Goal: Information Seeking & Learning: Learn about a topic

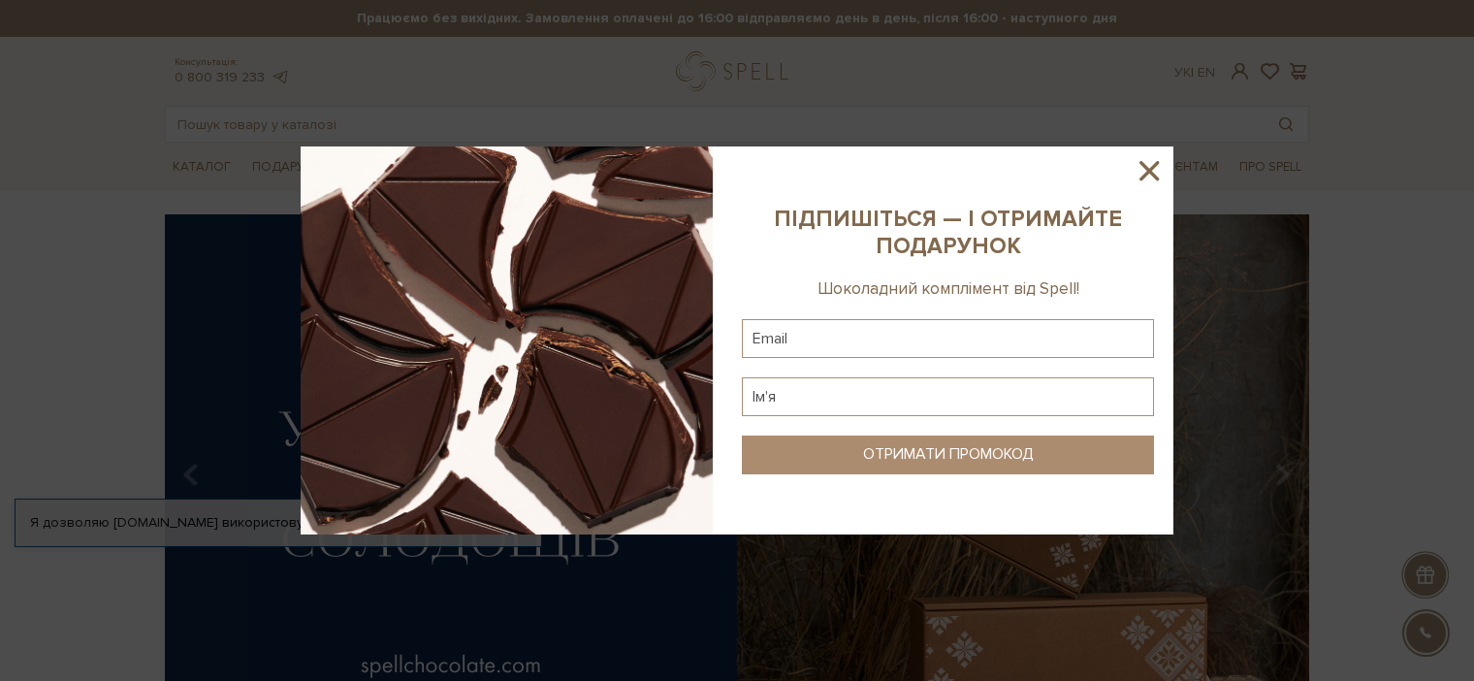
click at [1142, 167] on icon at bounding box center [1149, 170] width 33 height 33
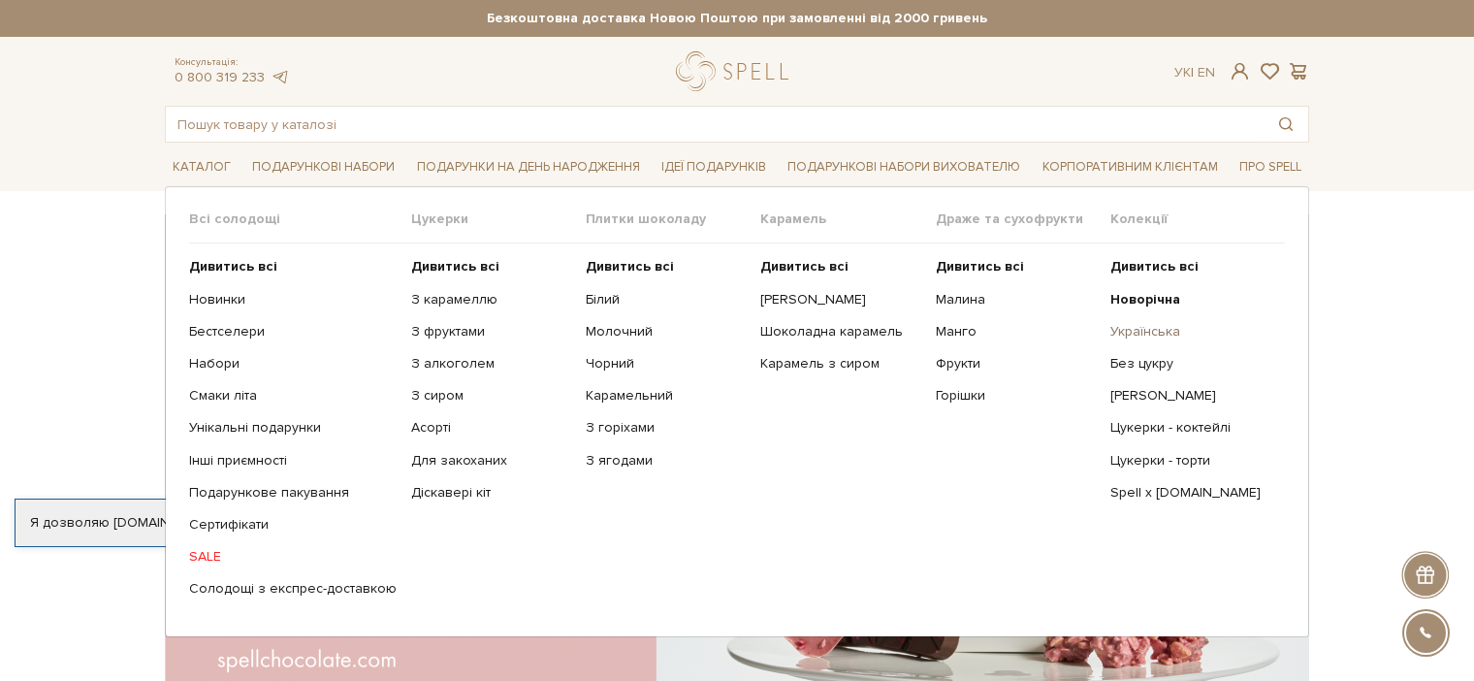
click at [1148, 326] on link "Українська" at bounding box center [1190, 331] width 160 height 17
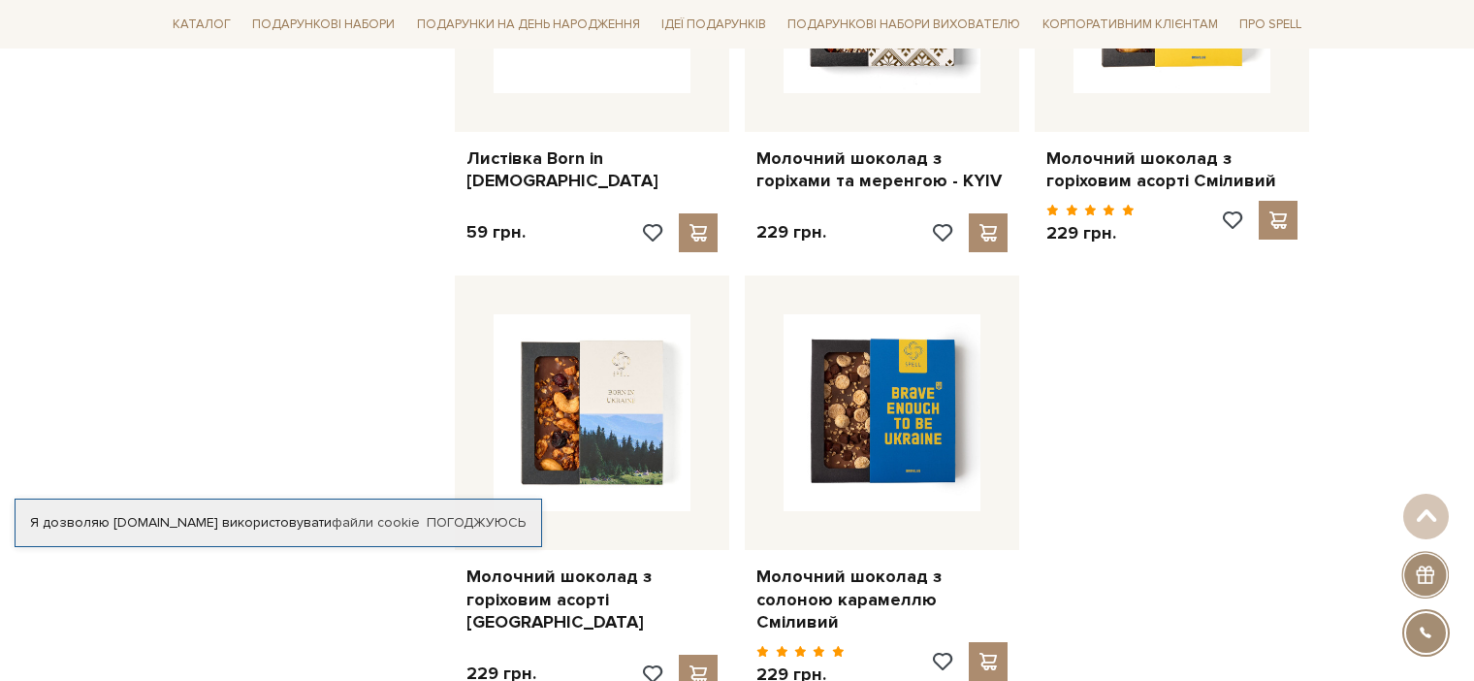
scroll to position [2183, 0]
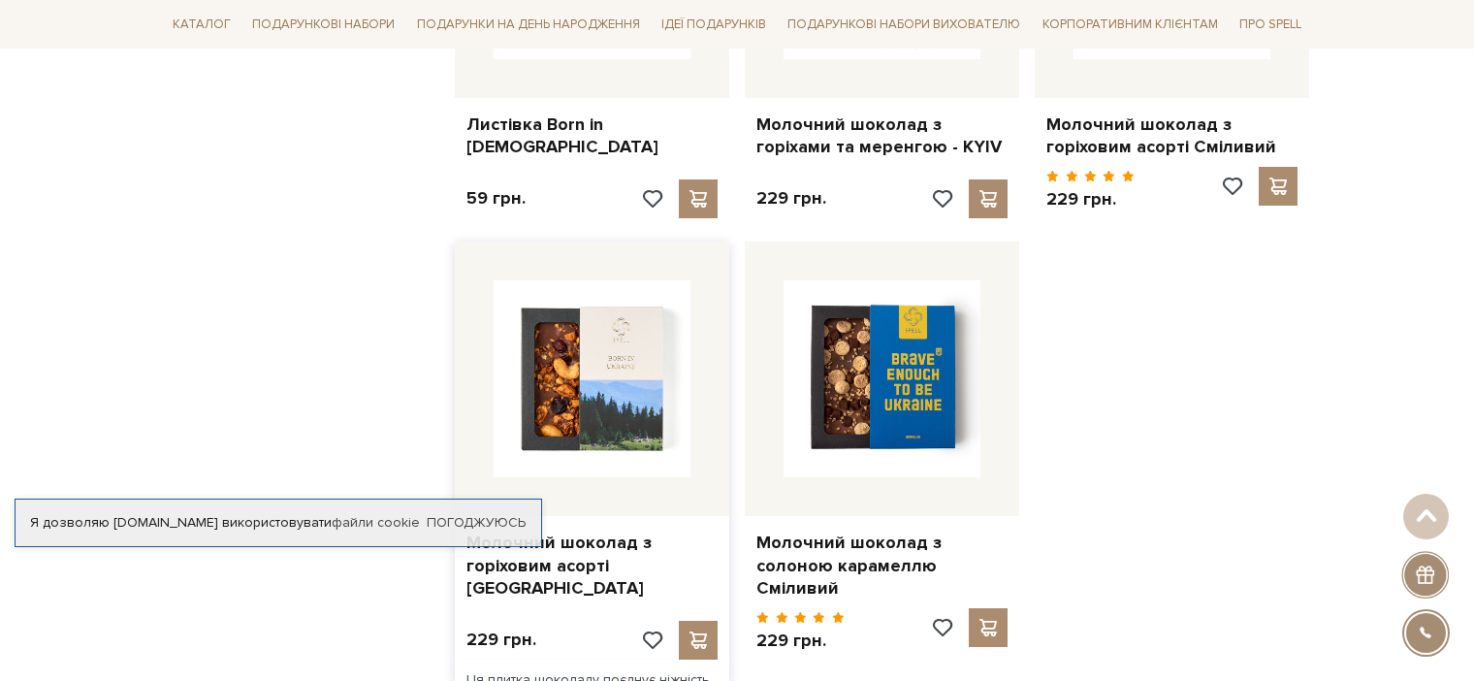
click at [560, 370] on img at bounding box center [592, 378] width 197 height 197
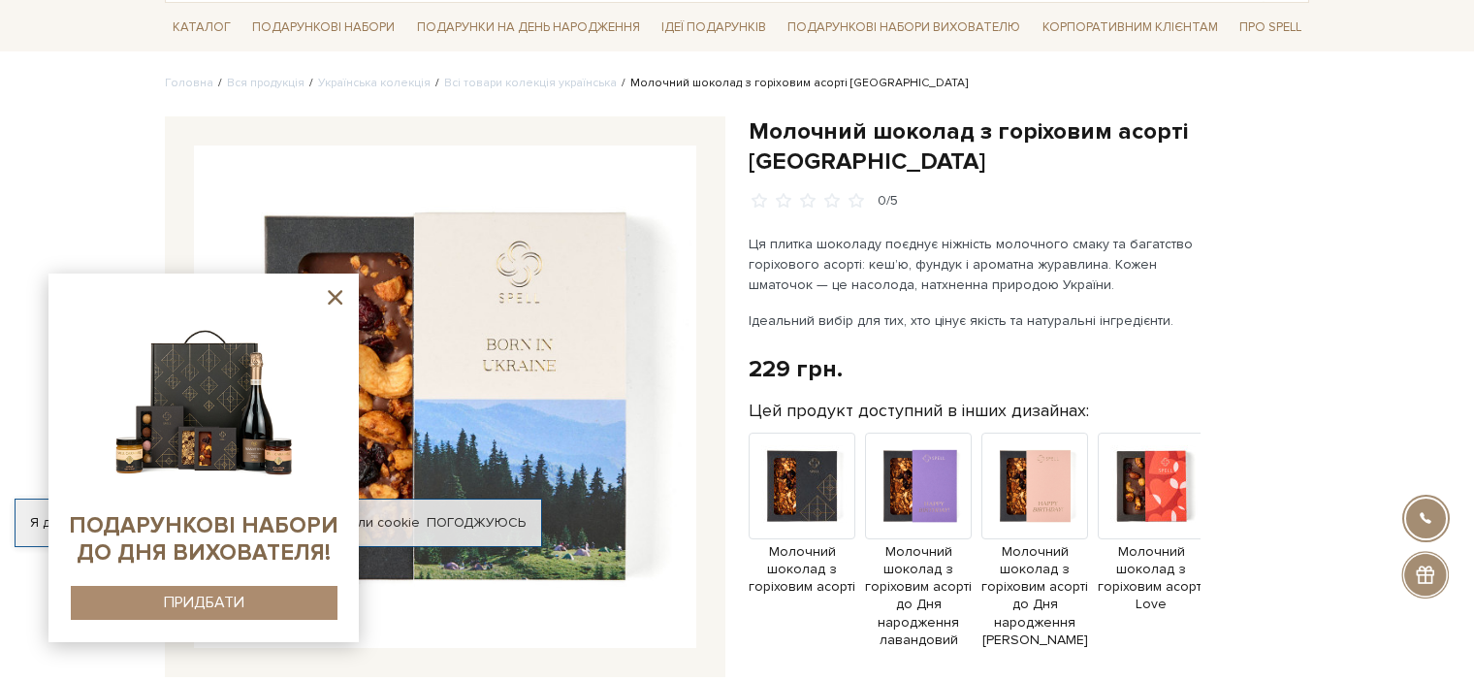
scroll to position [137, 0]
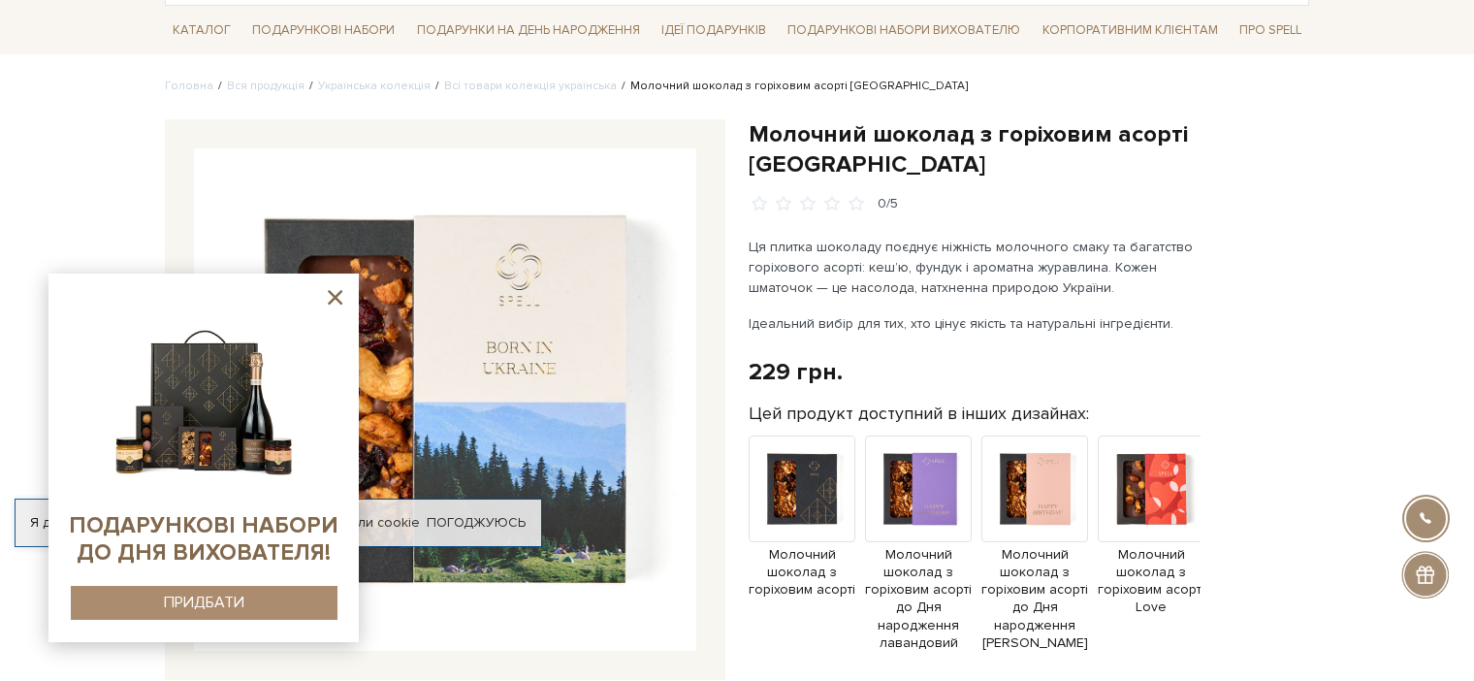
click at [334, 297] on icon at bounding box center [335, 297] width 15 height 15
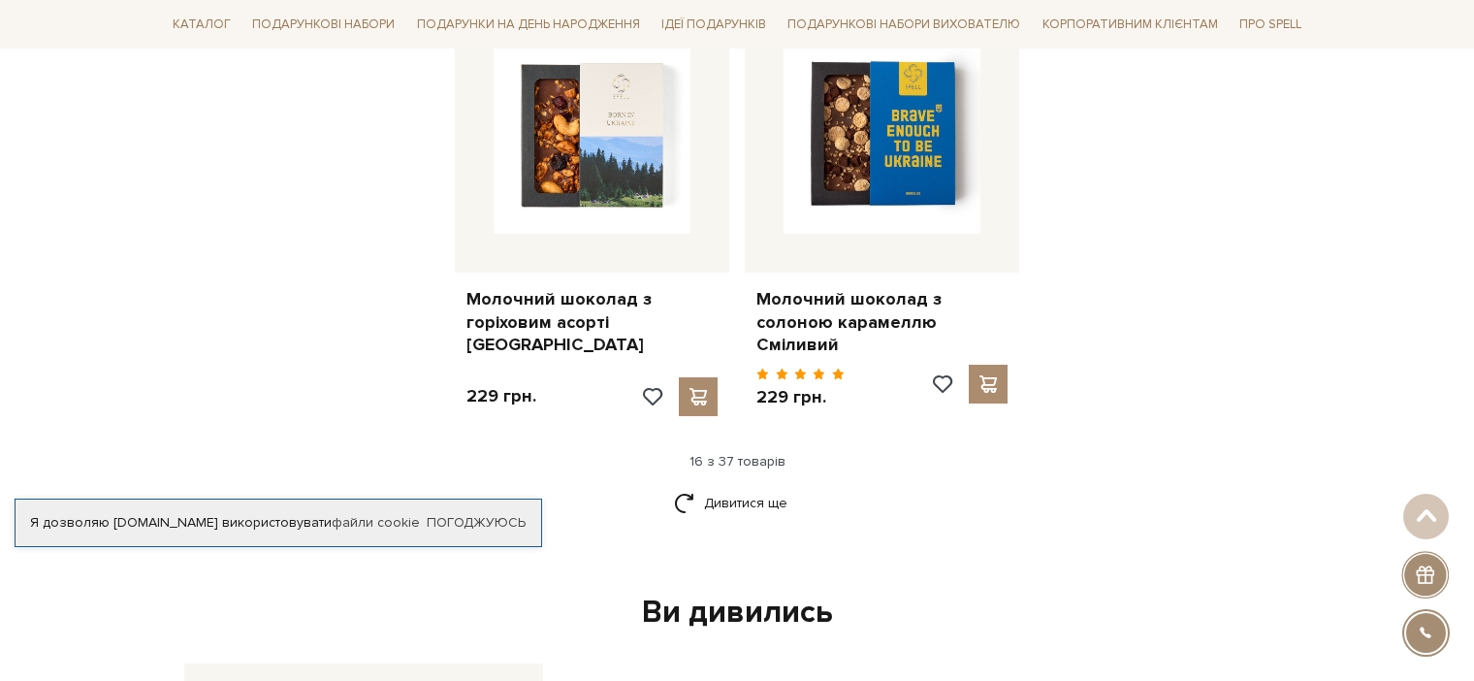
scroll to position [2394, 0]
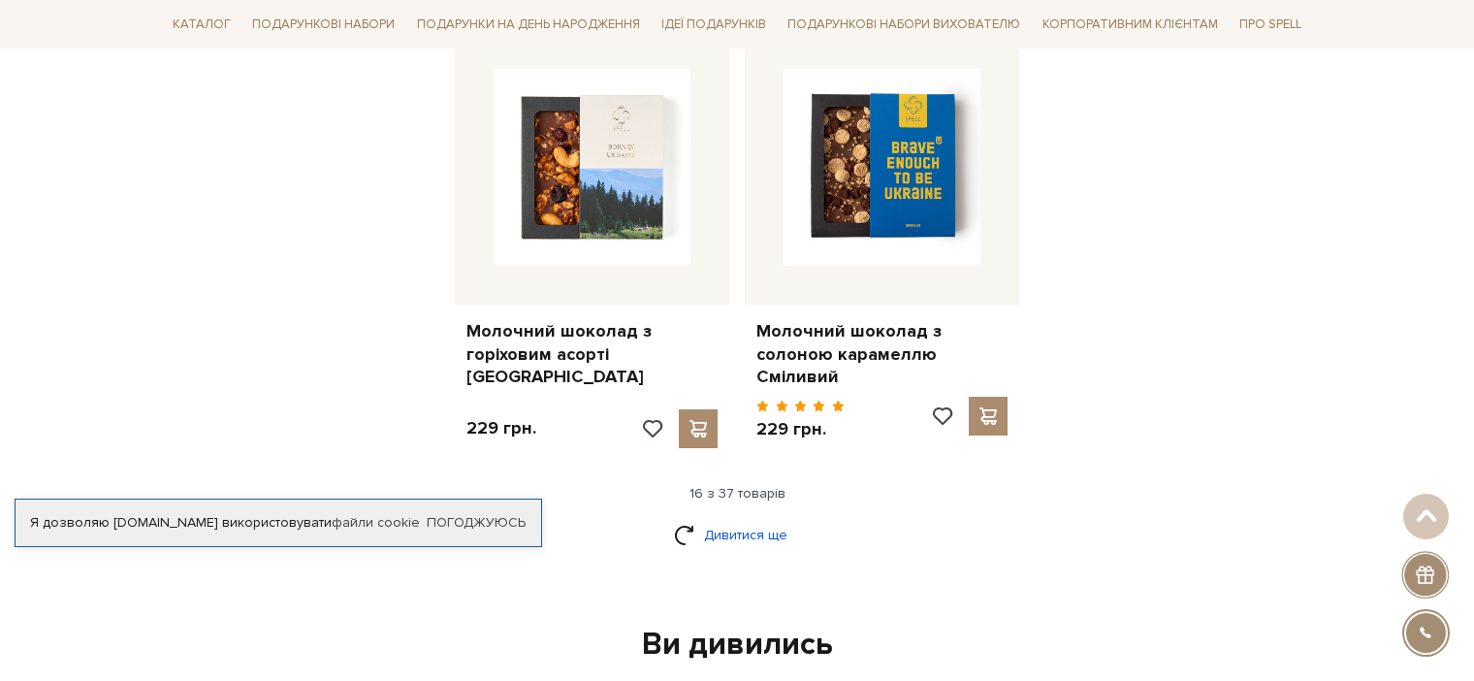
click at [737, 518] on link "Дивитися ще" at bounding box center [737, 535] width 126 height 34
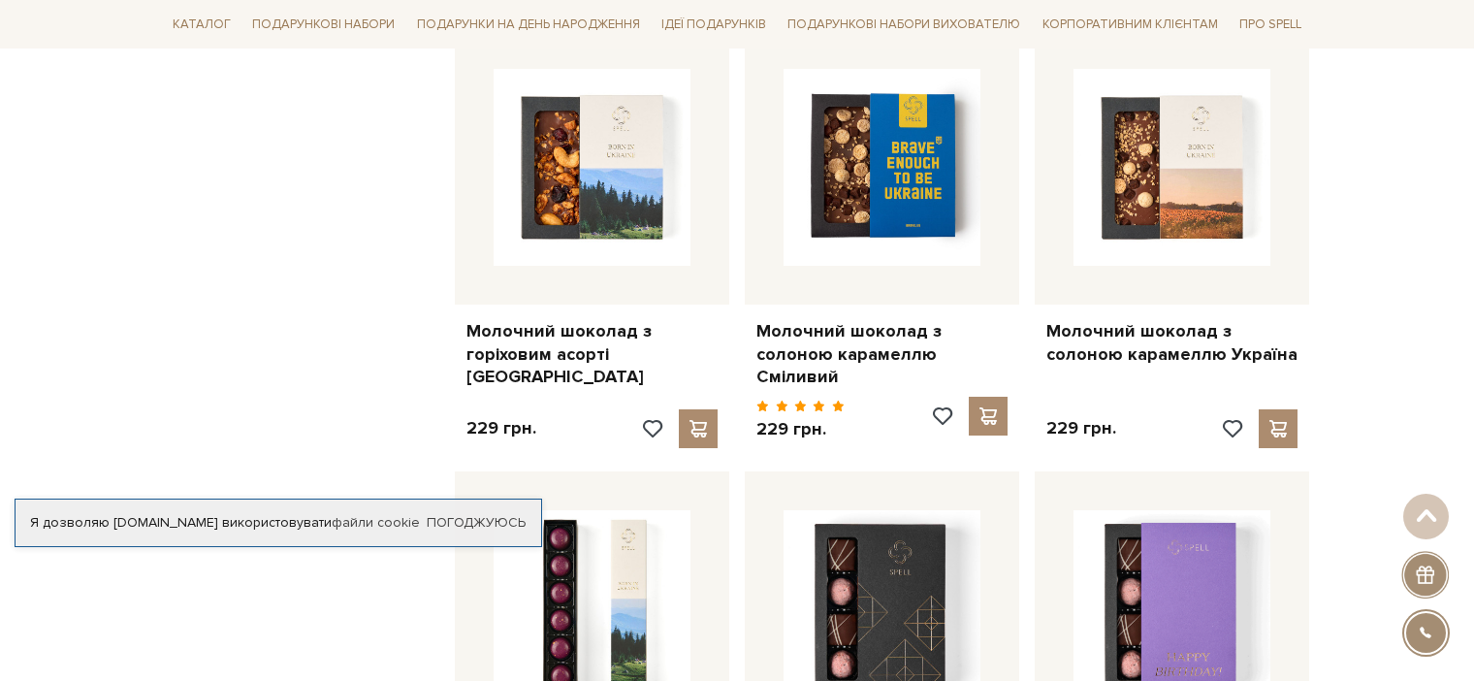
click at [736, 509] on div "Набір цукерок Димний чорнослив 369 грн." at bounding box center [592, 677] width 290 height 412
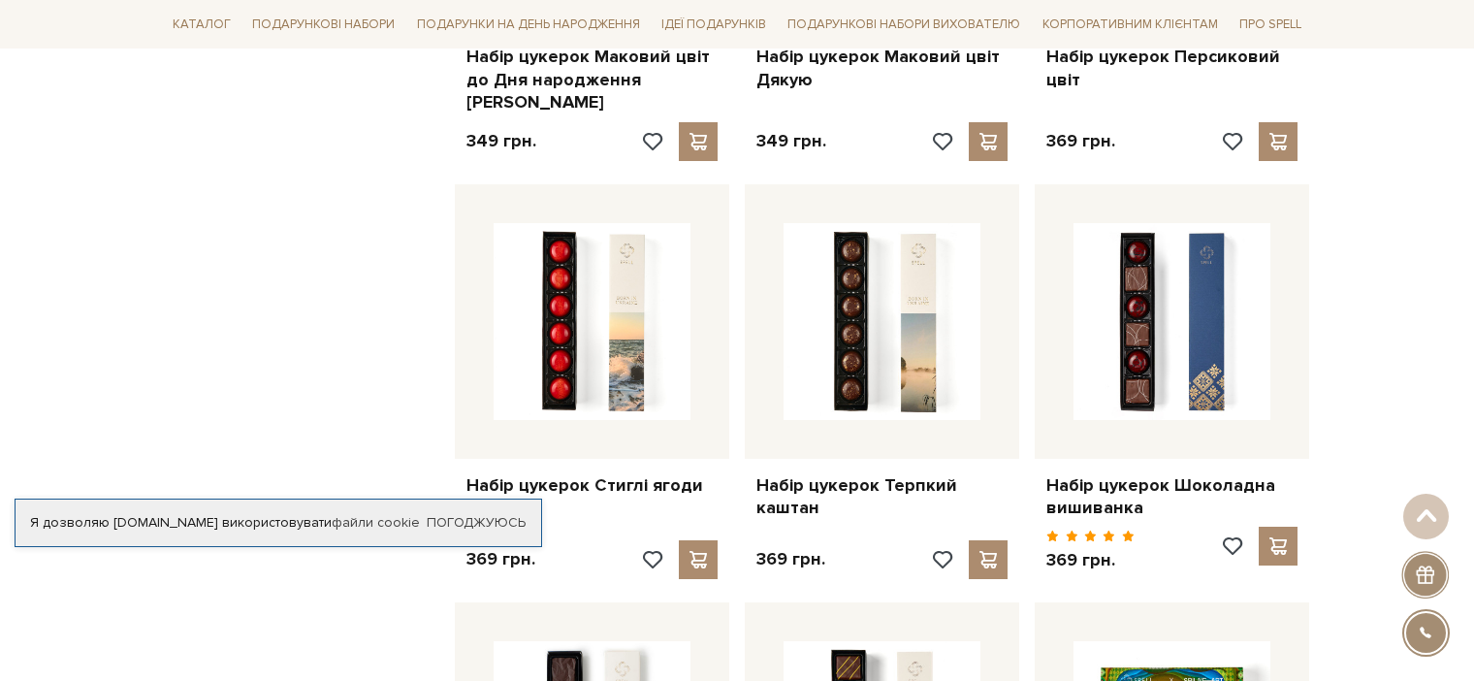
scroll to position [3565, 0]
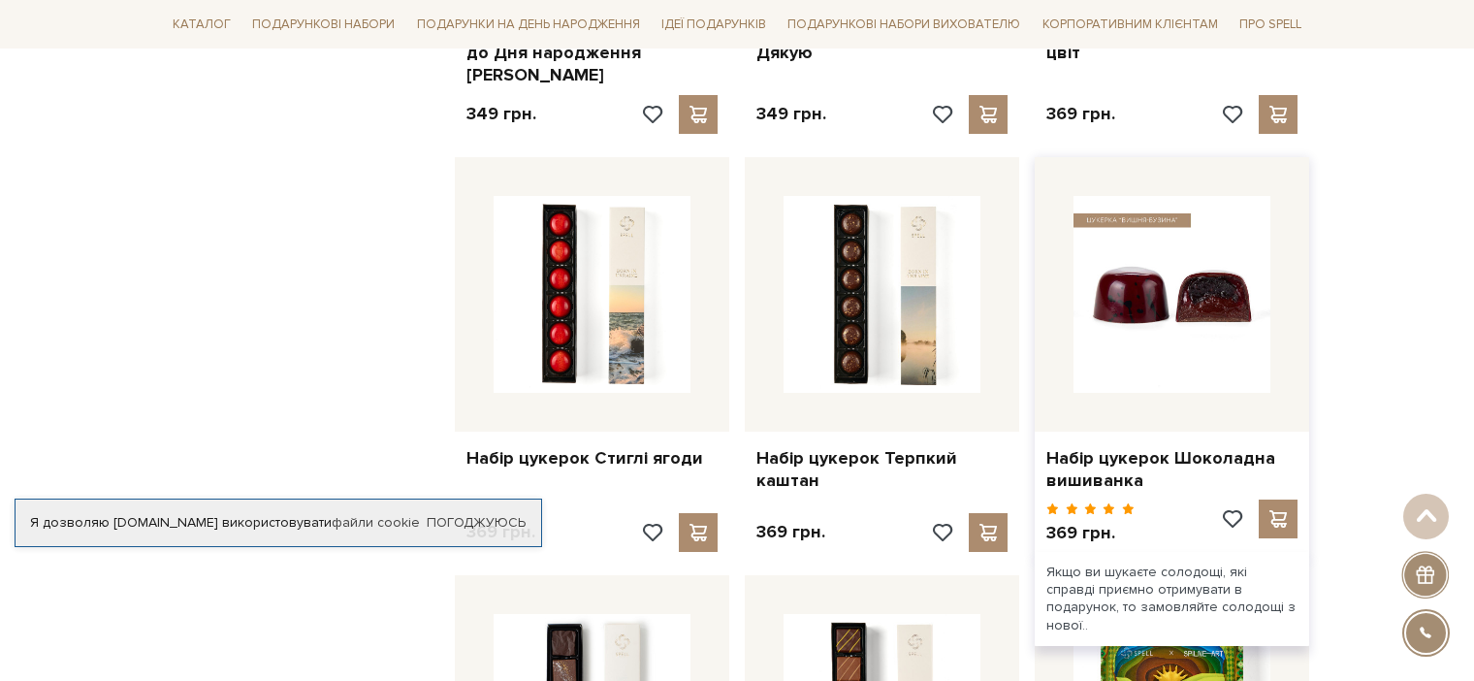
click at [1139, 303] on img at bounding box center [1171, 294] width 197 height 197
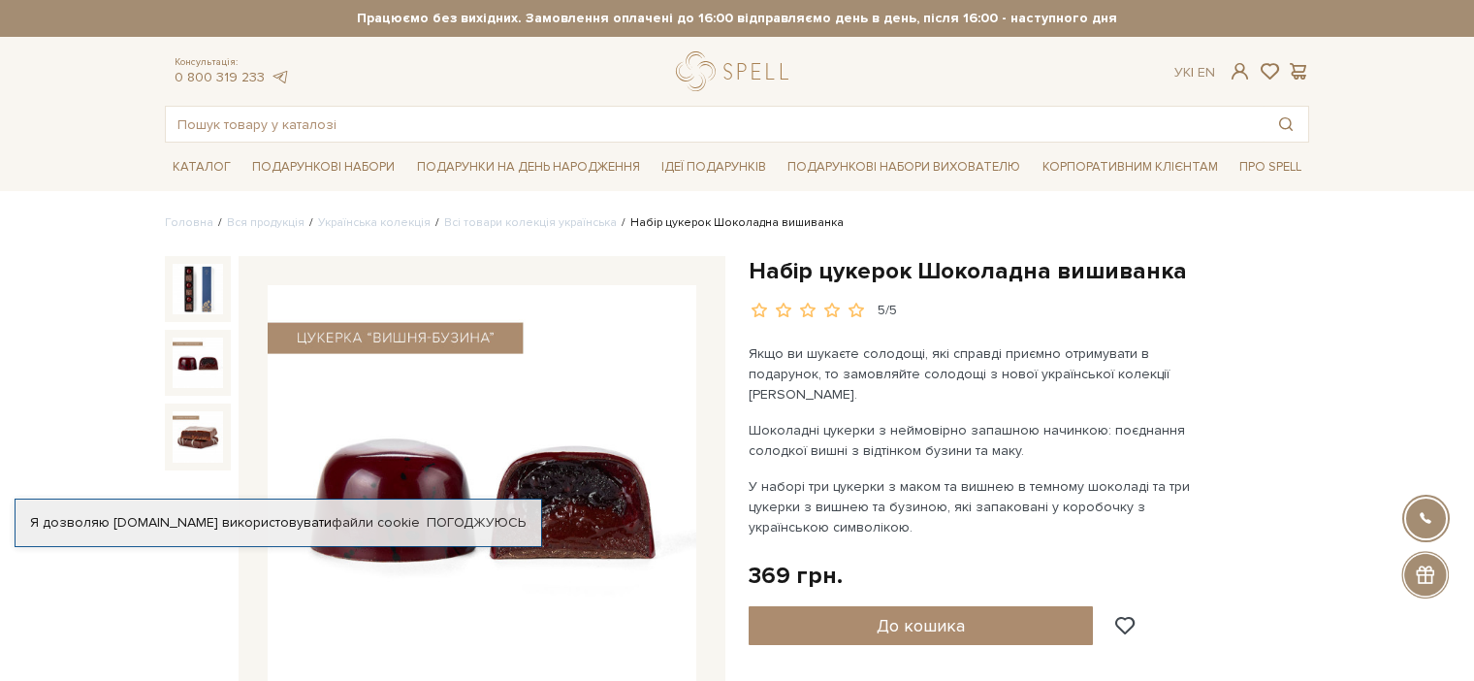
click at [210, 374] on img at bounding box center [198, 362] width 50 height 50
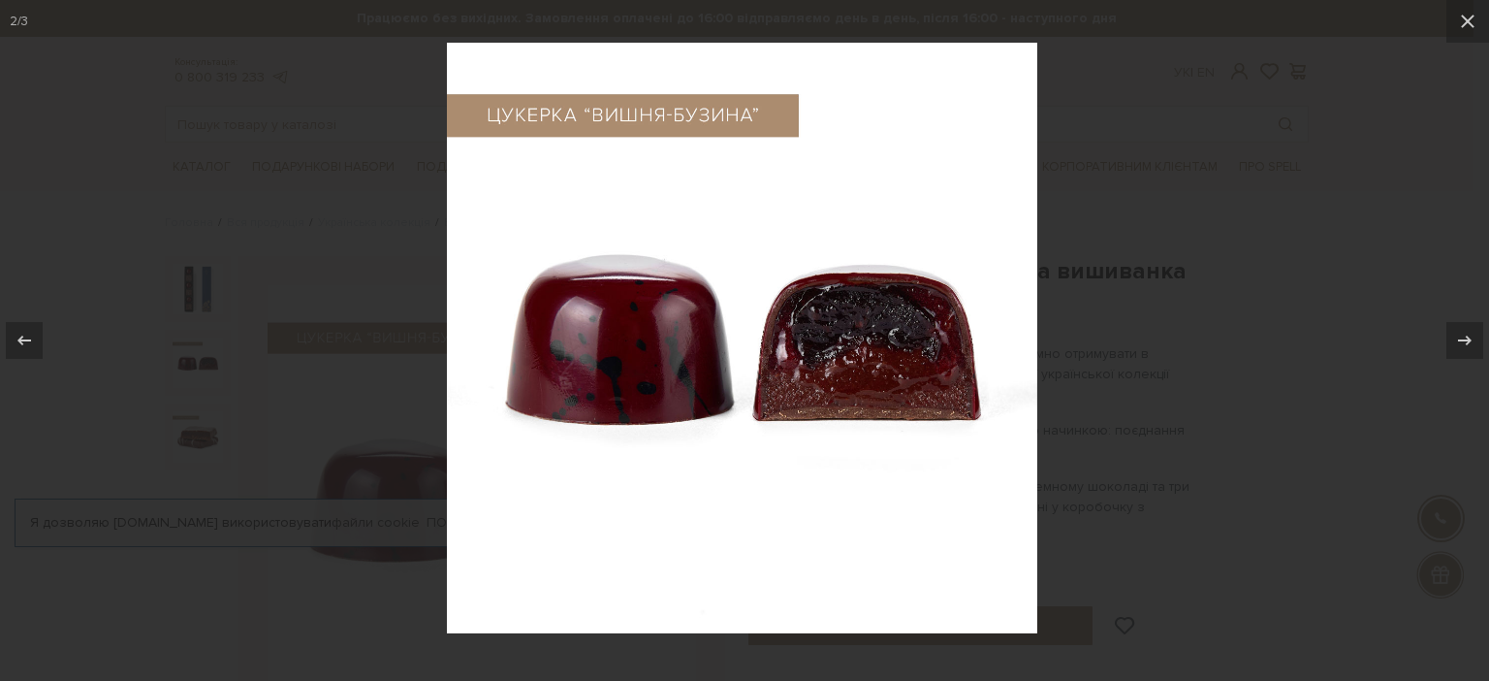
click at [209, 427] on div at bounding box center [744, 340] width 1489 height 681
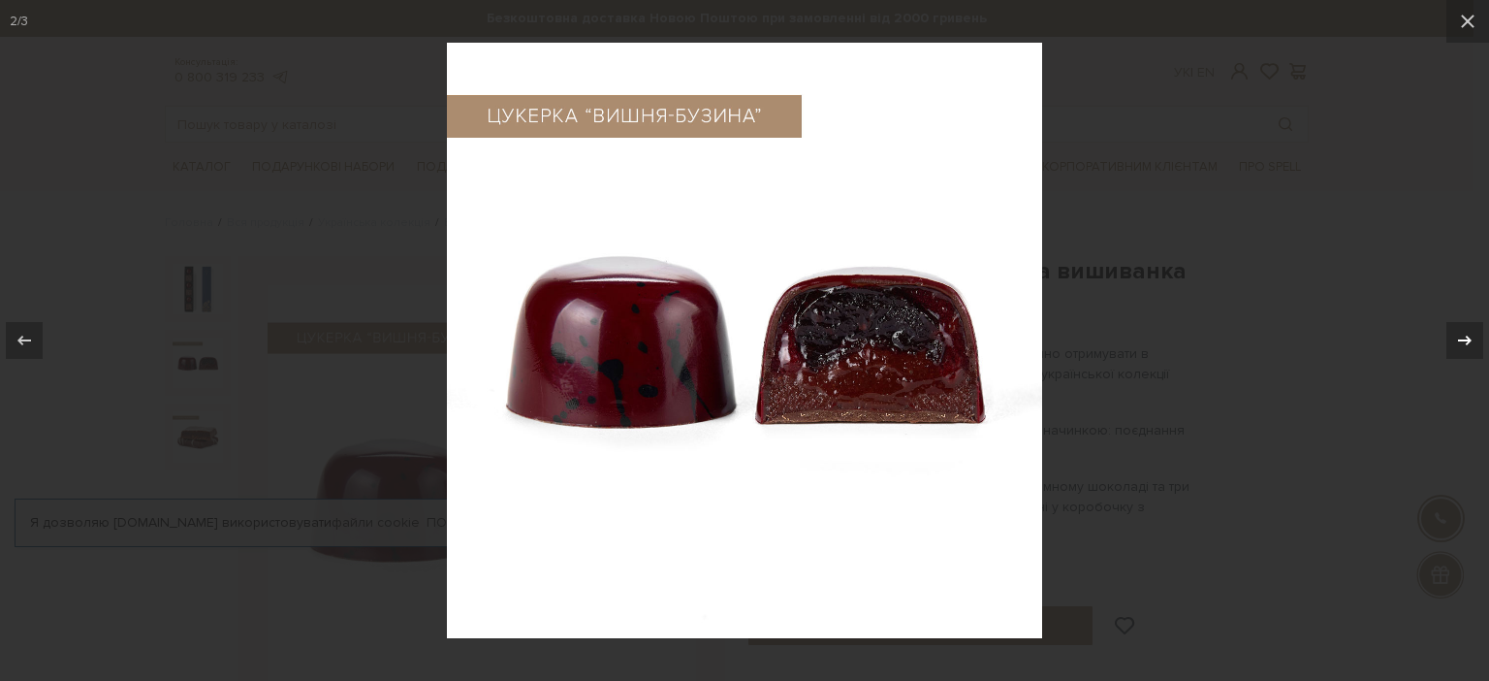
click at [1471, 337] on icon at bounding box center [1465, 340] width 23 height 23
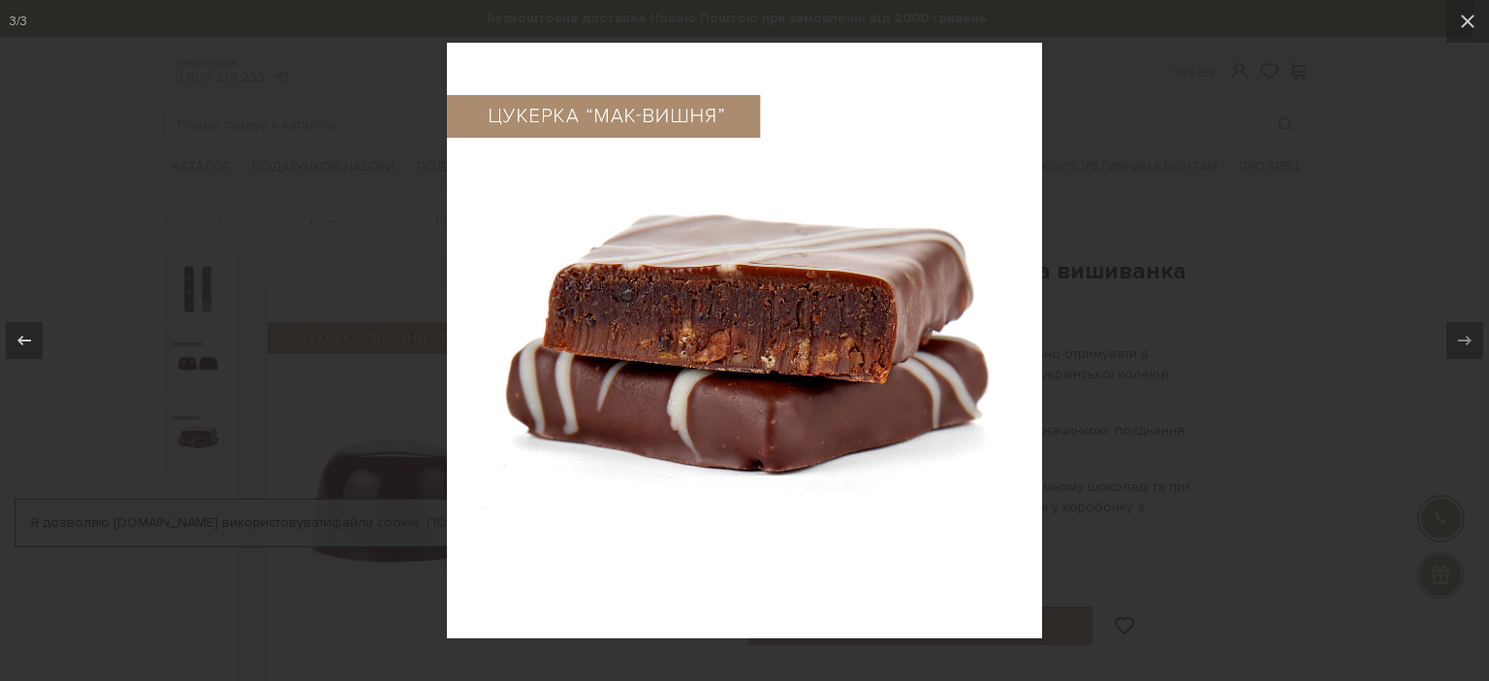
click at [1471, 337] on icon at bounding box center [1465, 340] width 23 height 23
click at [822, 317] on img at bounding box center [744, 340] width 595 height 595
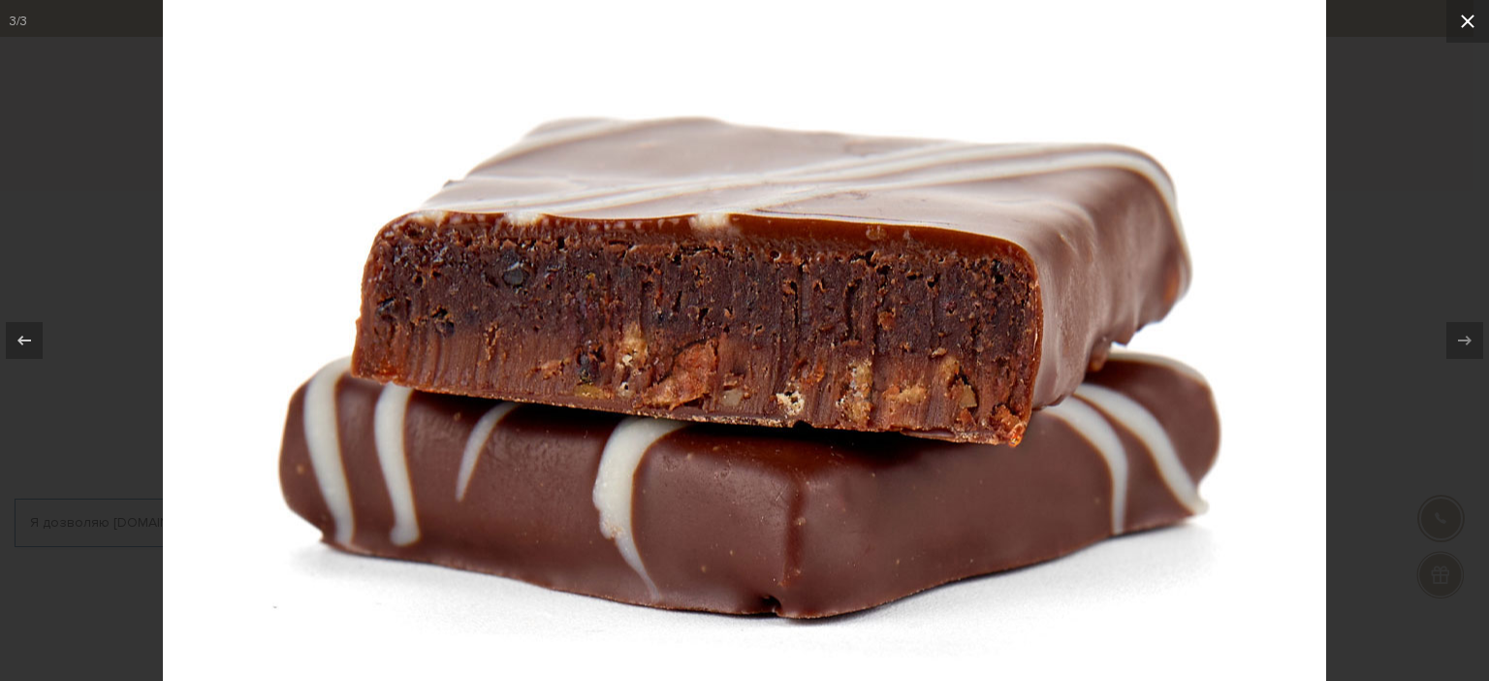
click at [1464, 19] on icon at bounding box center [1468, 21] width 23 height 23
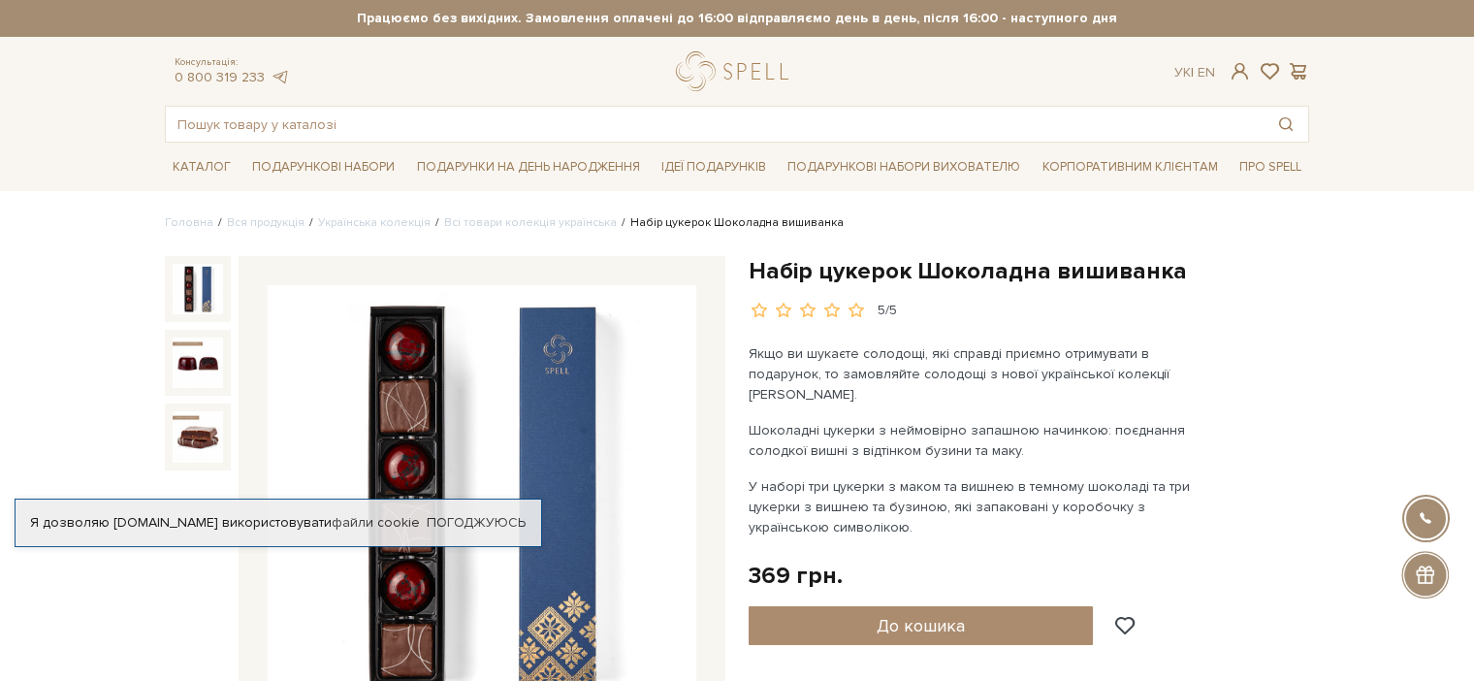
click at [206, 291] on img at bounding box center [198, 289] width 50 height 50
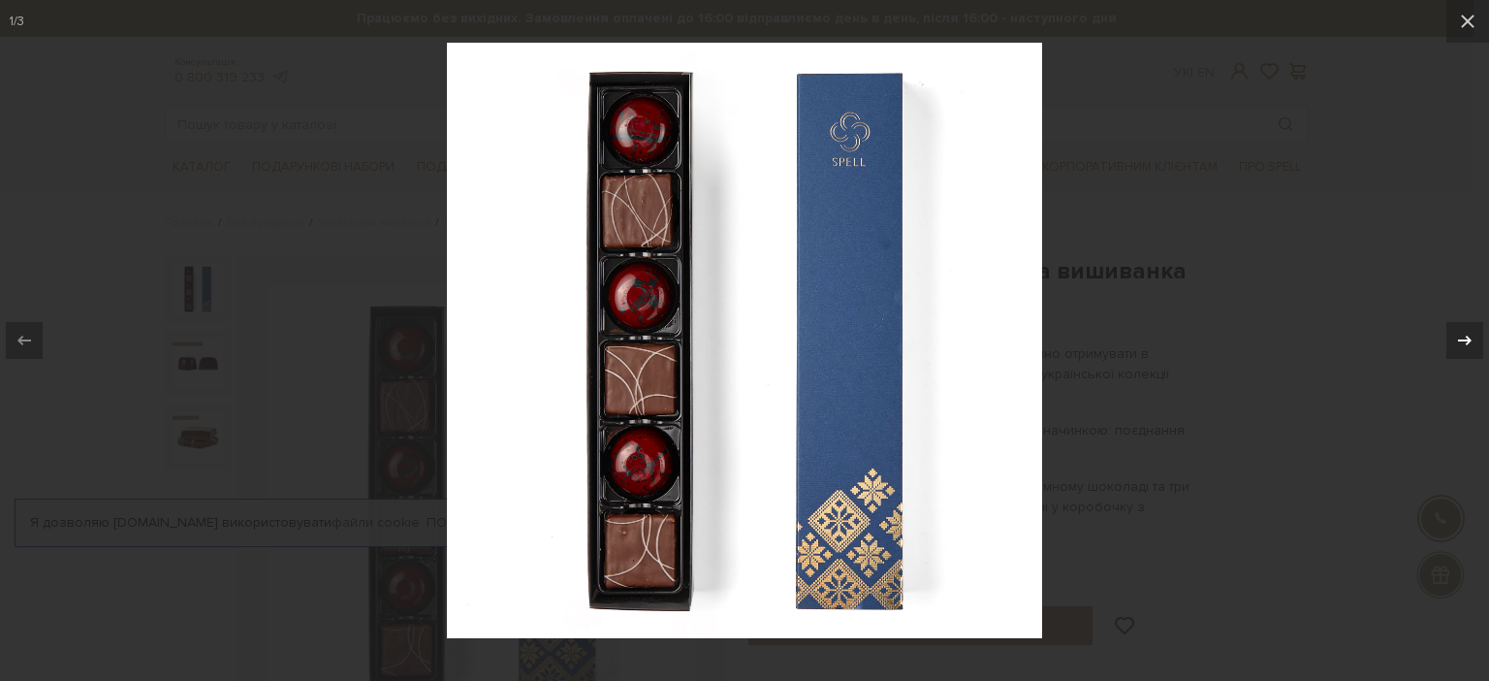
click at [1444, 341] on button at bounding box center [1456, 340] width 68 height 97
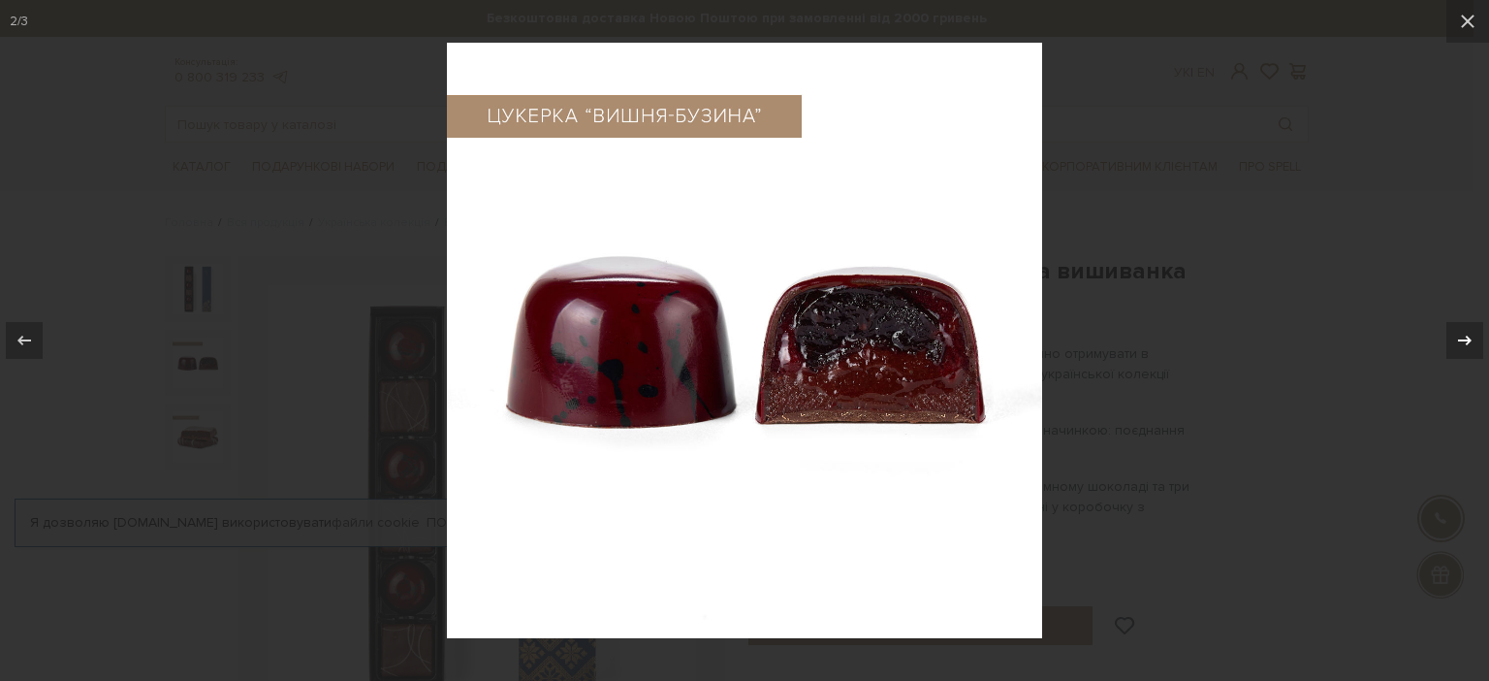
click at [1444, 341] on button at bounding box center [1456, 340] width 68 height 97
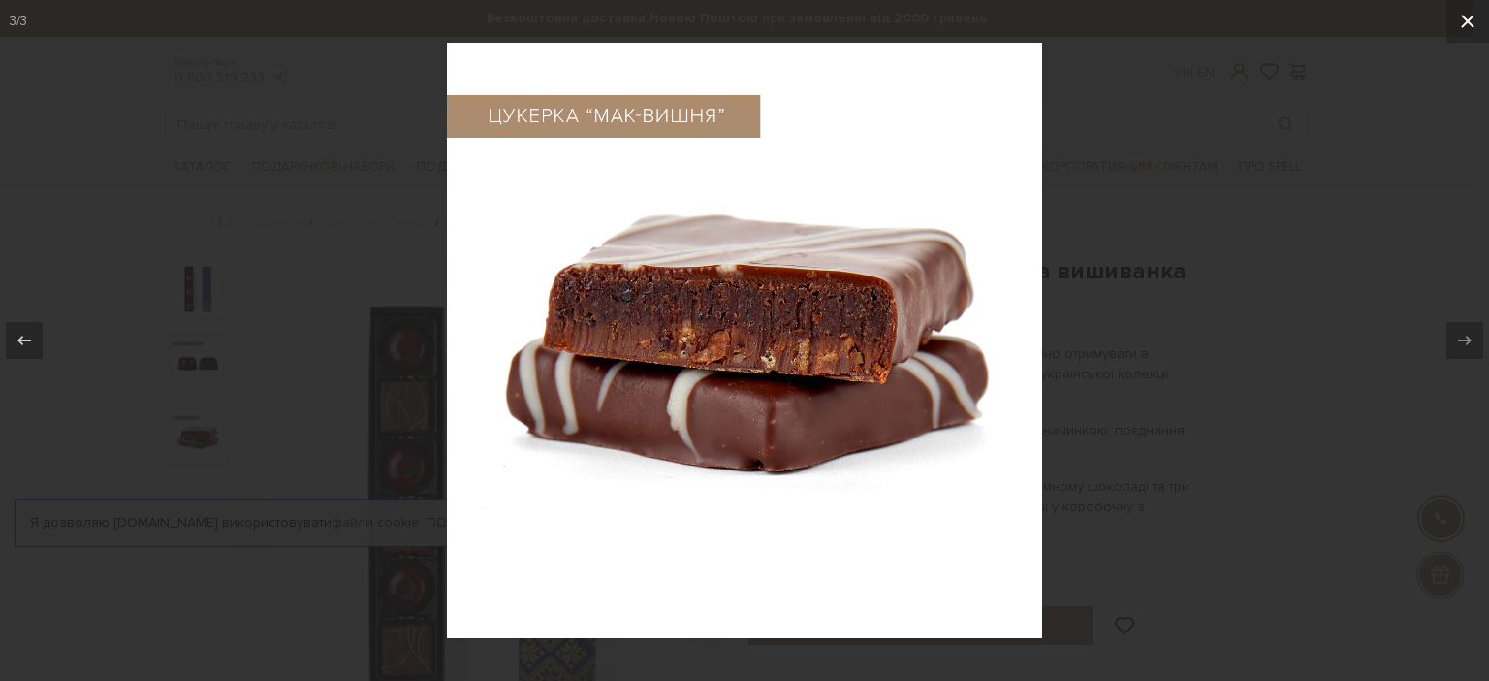
click at [1472, 20] on icon at bounding box center [1468, 21] width 23 height 23
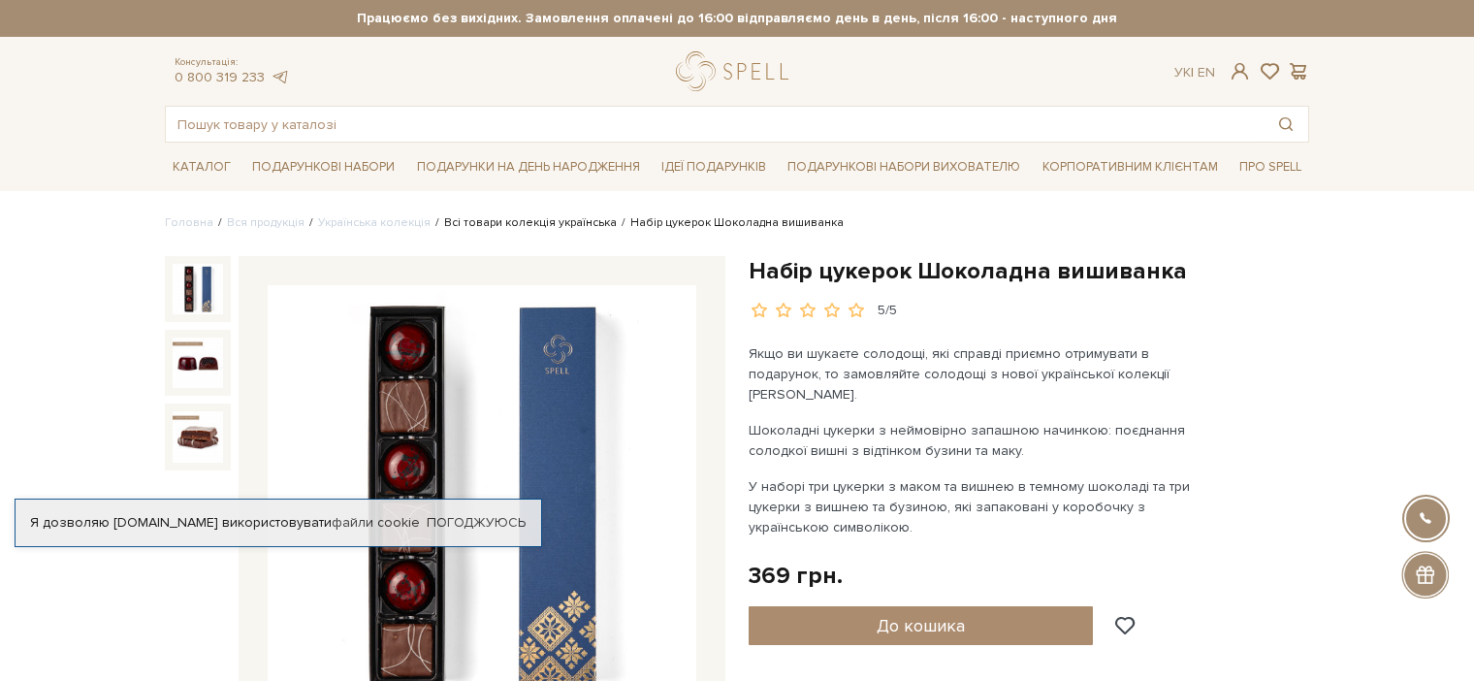
click at [562, 222] on link "Всі товари колекція українська" at bounding box center [530, 222] width 173 height 15
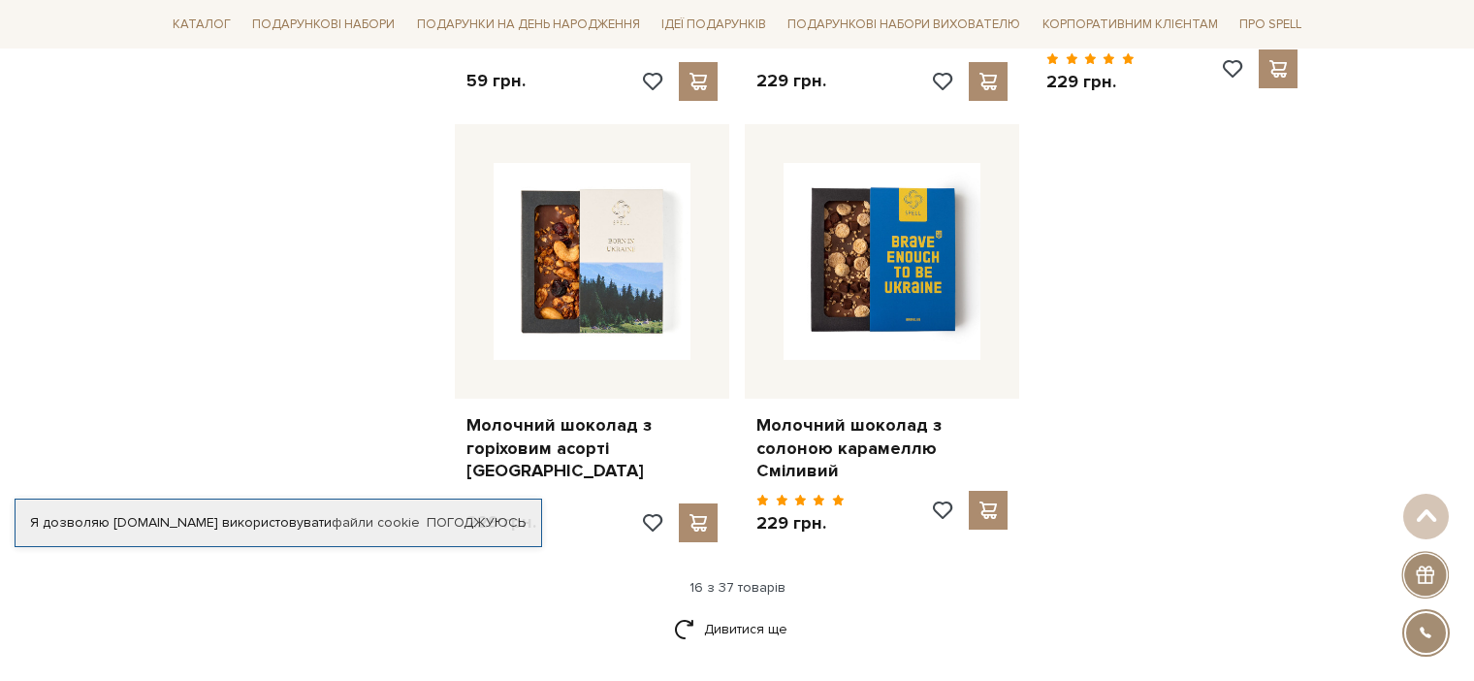
scroll to position [2320, 0]
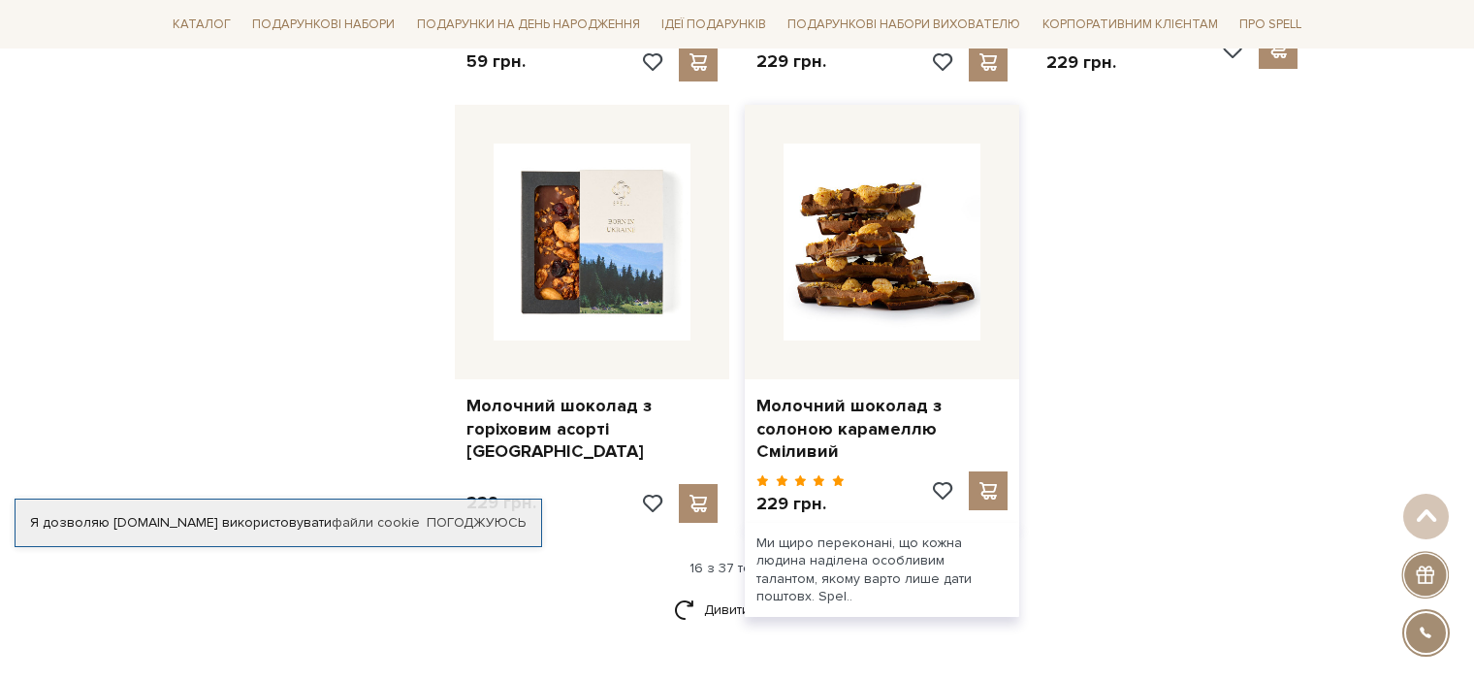
click at [929, 245] on img at bounding box center [882, 242] width 197 height 197
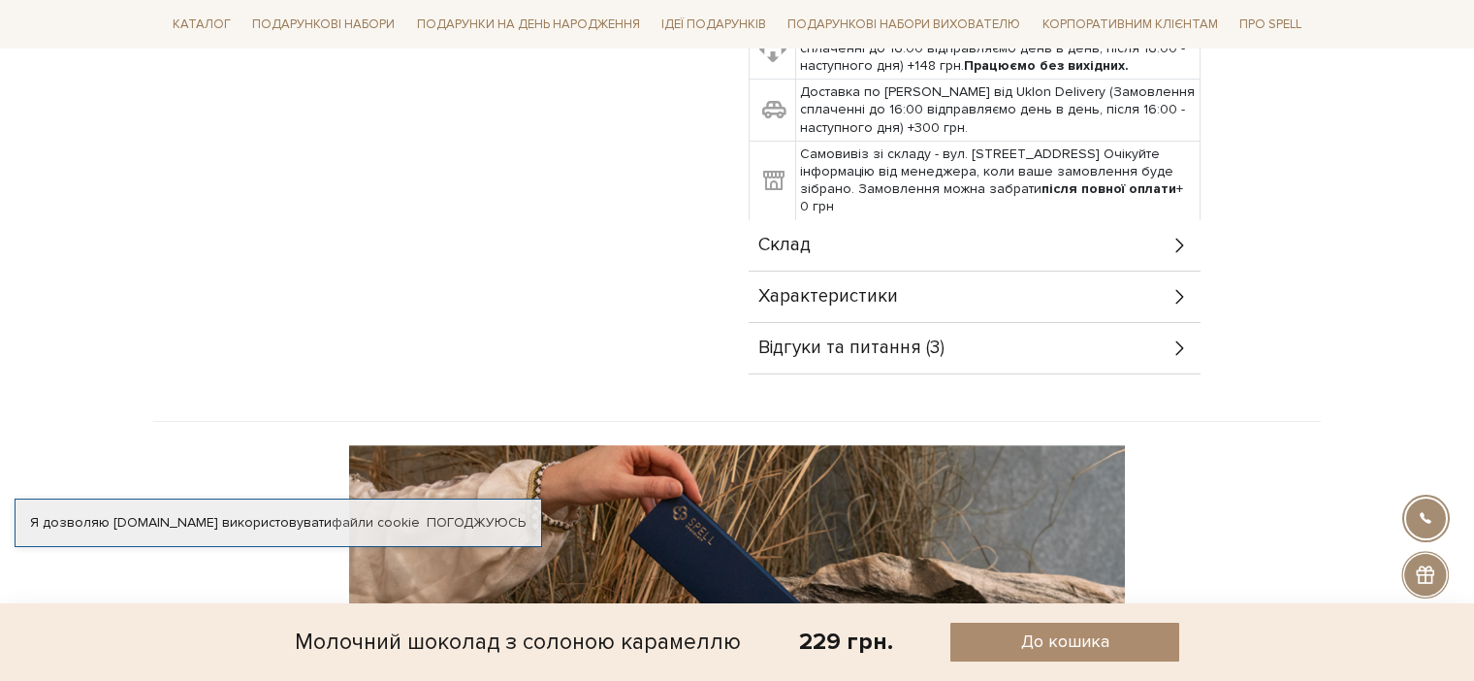
scroll to position [1005, 0]
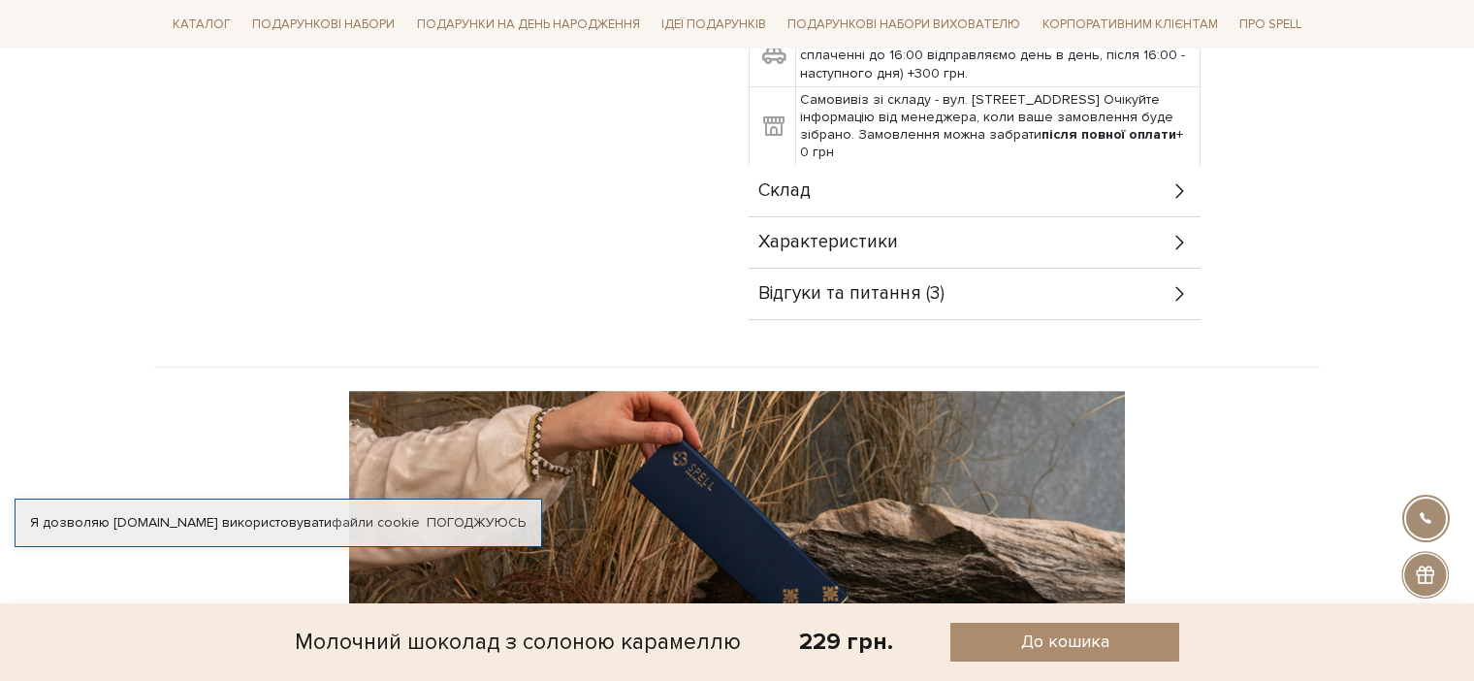
click at [1113, 239] on div "Характеристики" at bounding box center [975, 242] width 452 height 50
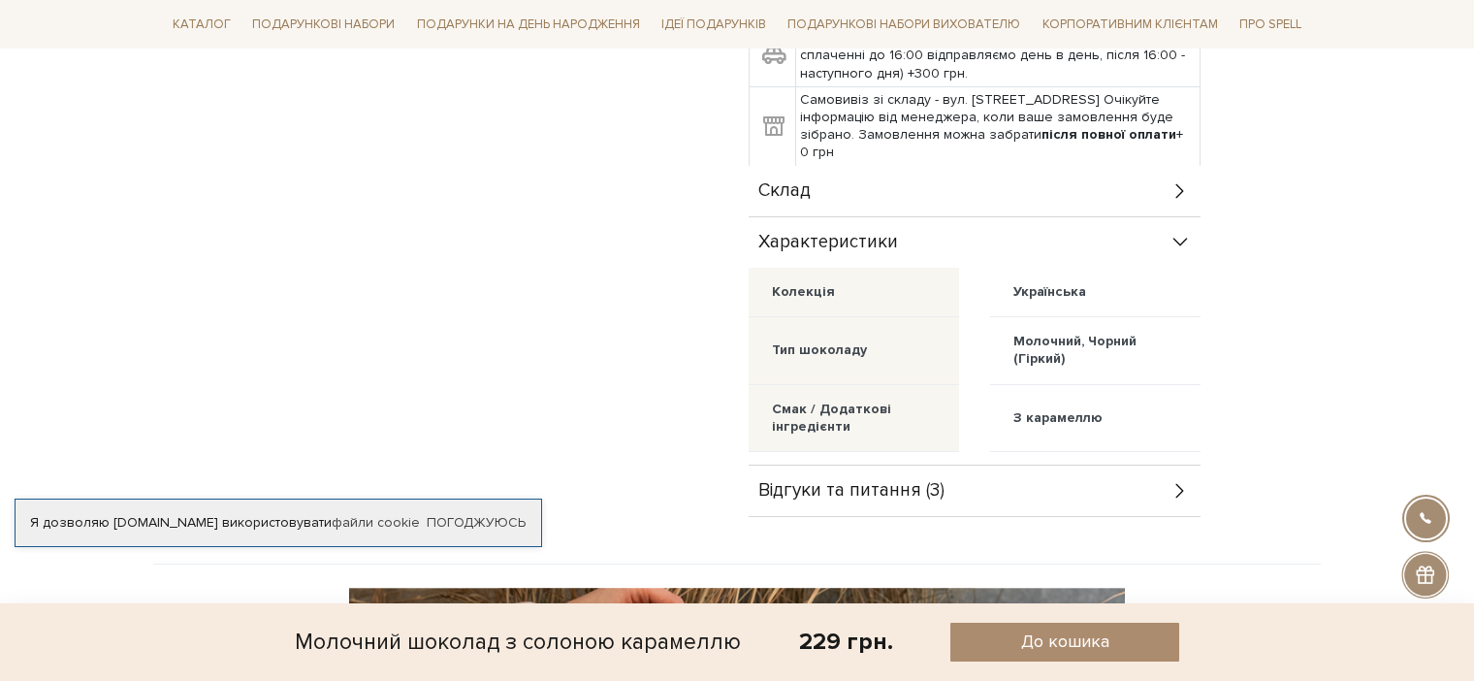
click at [1103, 495] on div "Відгуки та питання (3)" at bounding box center [975, 490] width 452 height 50
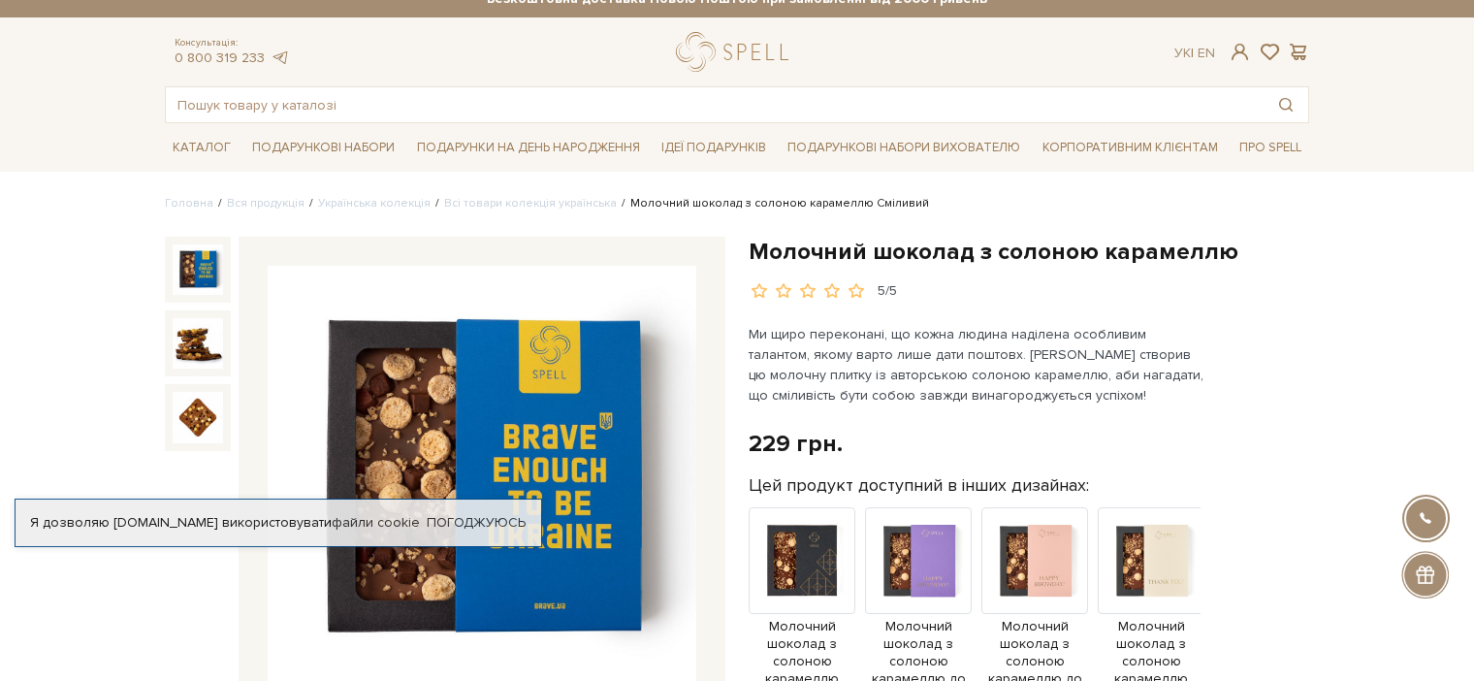
scroll to position [0, 0]
